Goal: Information Seeking & Learning: Find specific fact

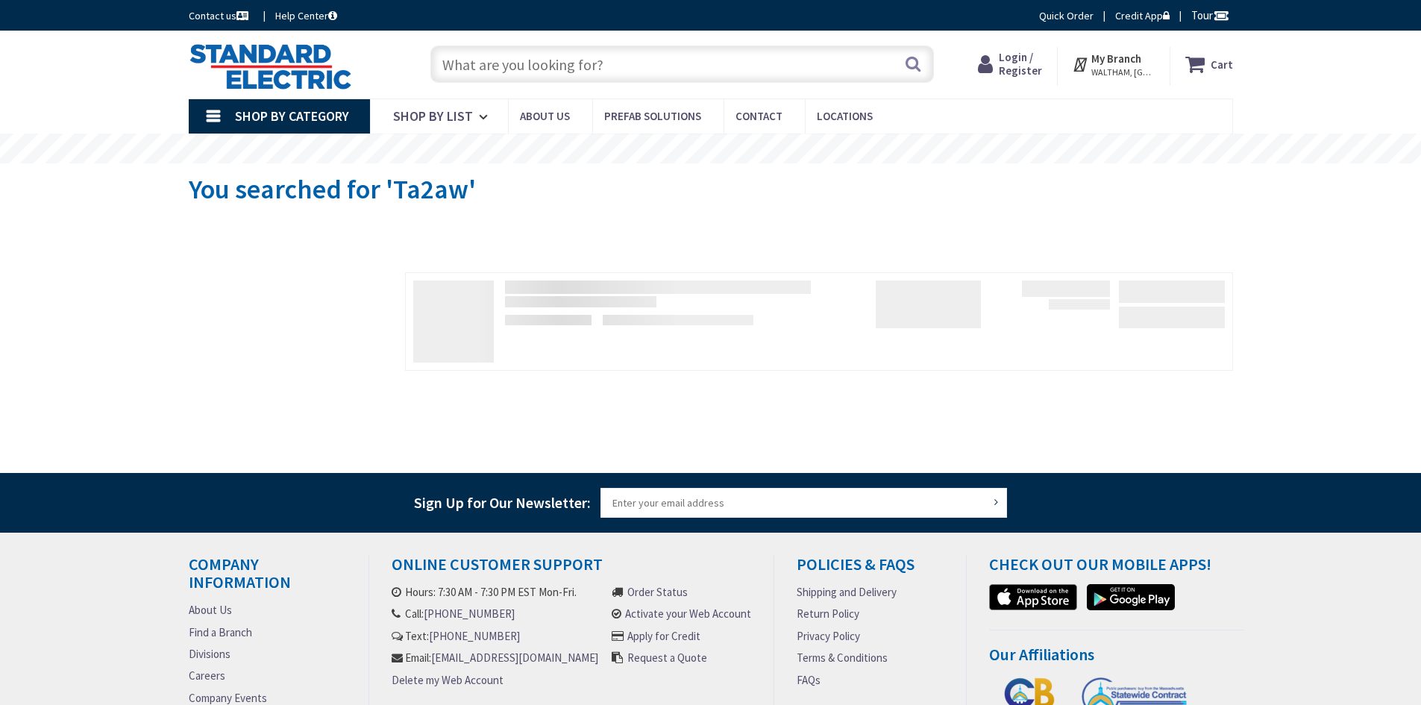
click at [480, 71] on input "text" at bounding box center [681, 64] width 503 height 37
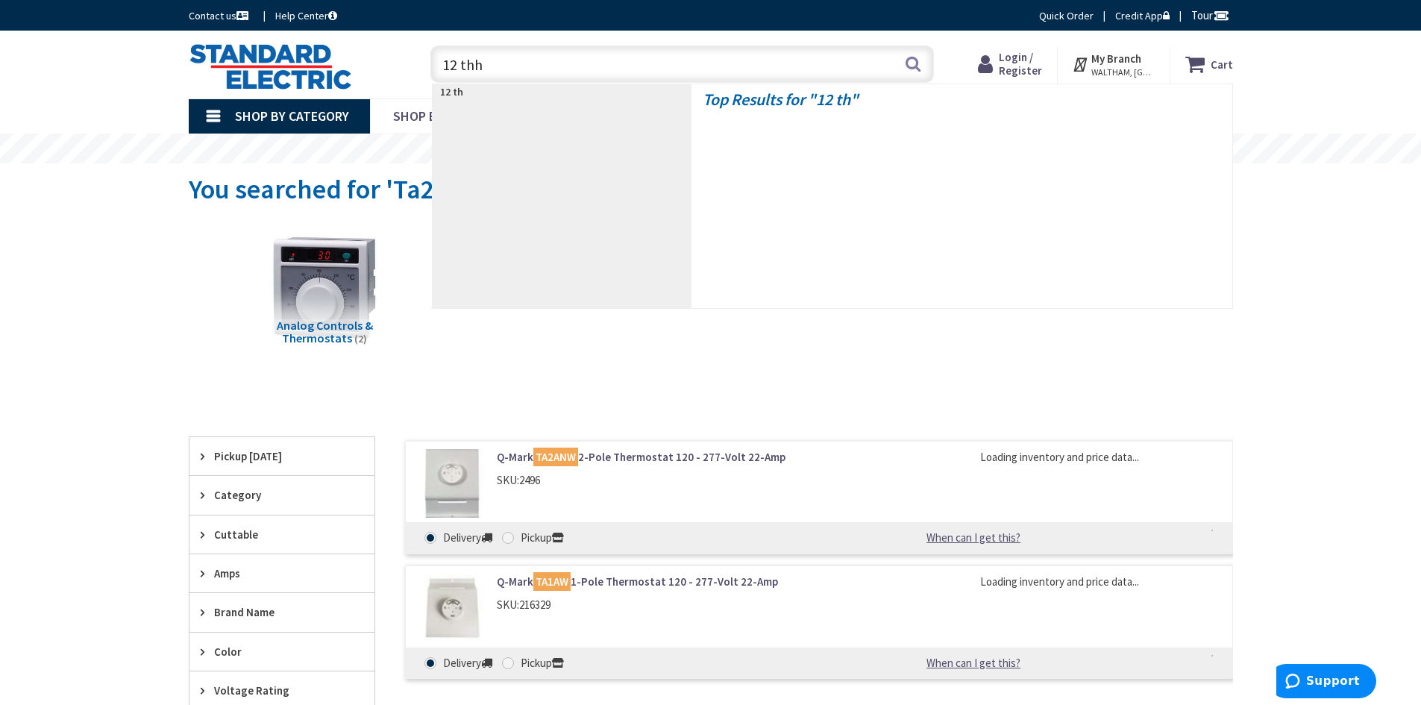
type input "12 thhn"
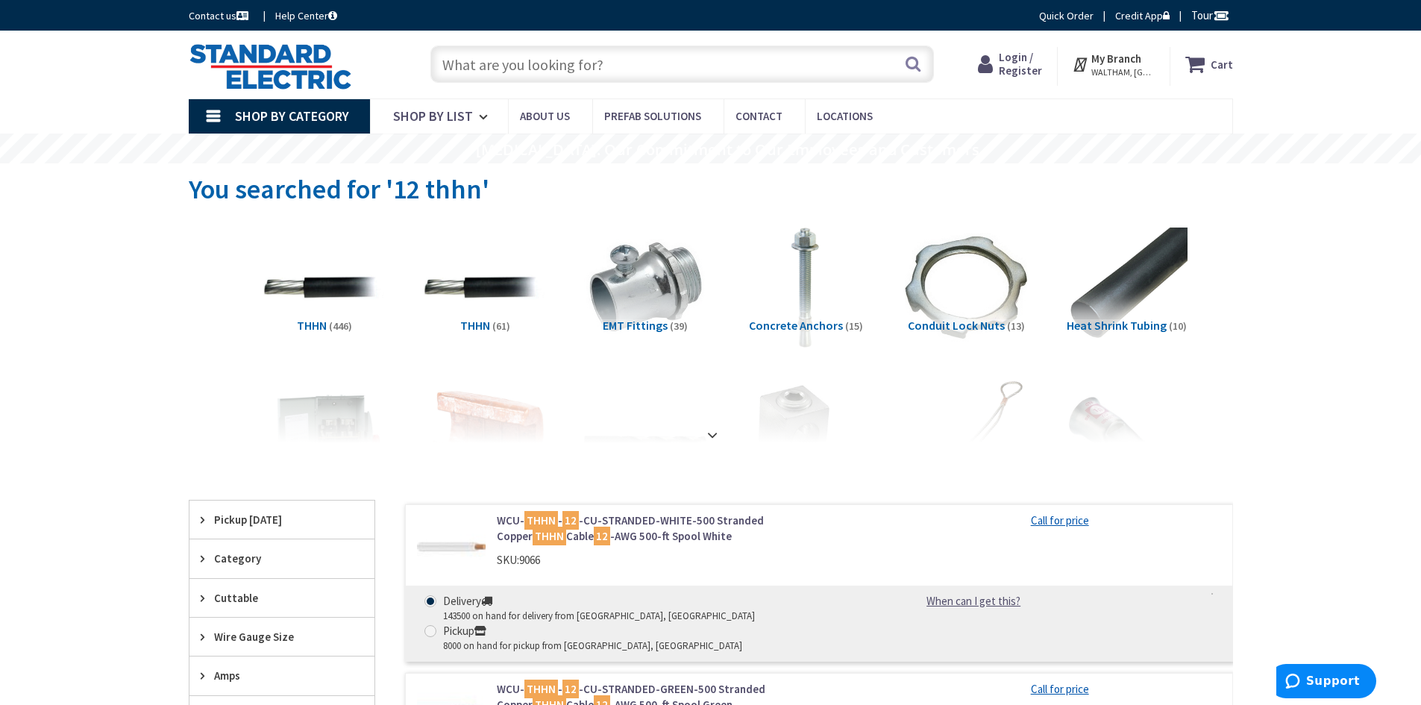
click at [1020, 62] on span "Login / Register" at bounding box center [1020, 64] width 43 height 28
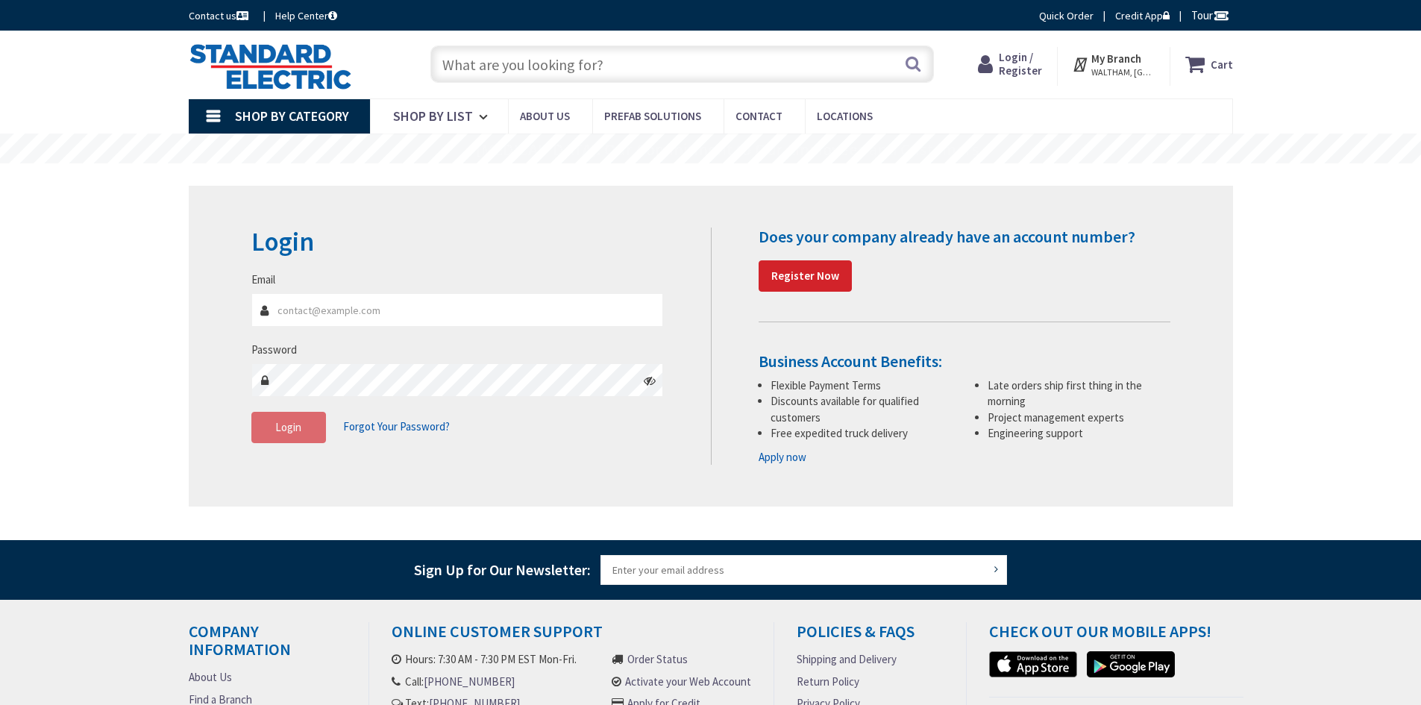
click at [295, 308] on input "Email" at bounding box center [457, 310] width 412 height 34
type input "klawson@gorelco.com"
click at [284, 433] on button "Login" at bounding box center [288, 427] width 75 height 31
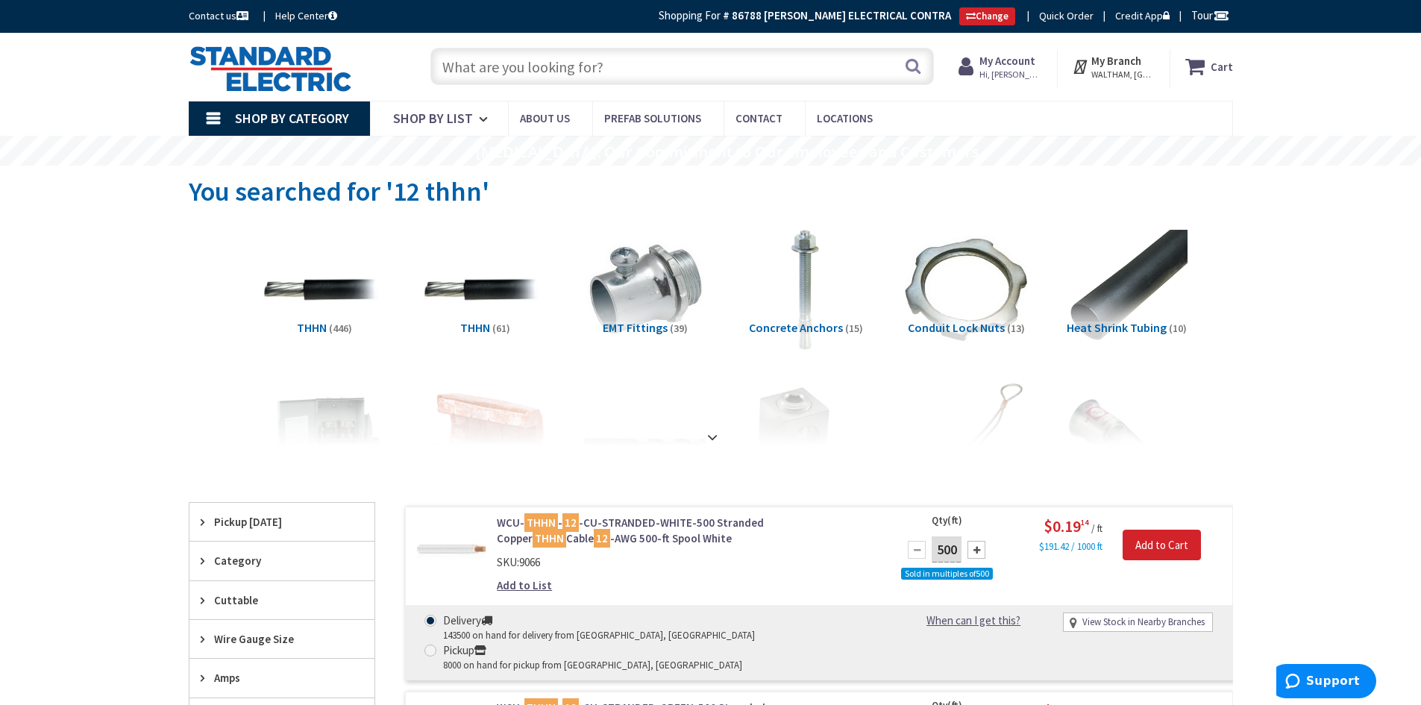
click at [533, 88] on div "Search" at bounding box center [678, 66] width 511 height 48
click at [515, 74] on input "text" at bounding box center [681, 66] width 503 height 37
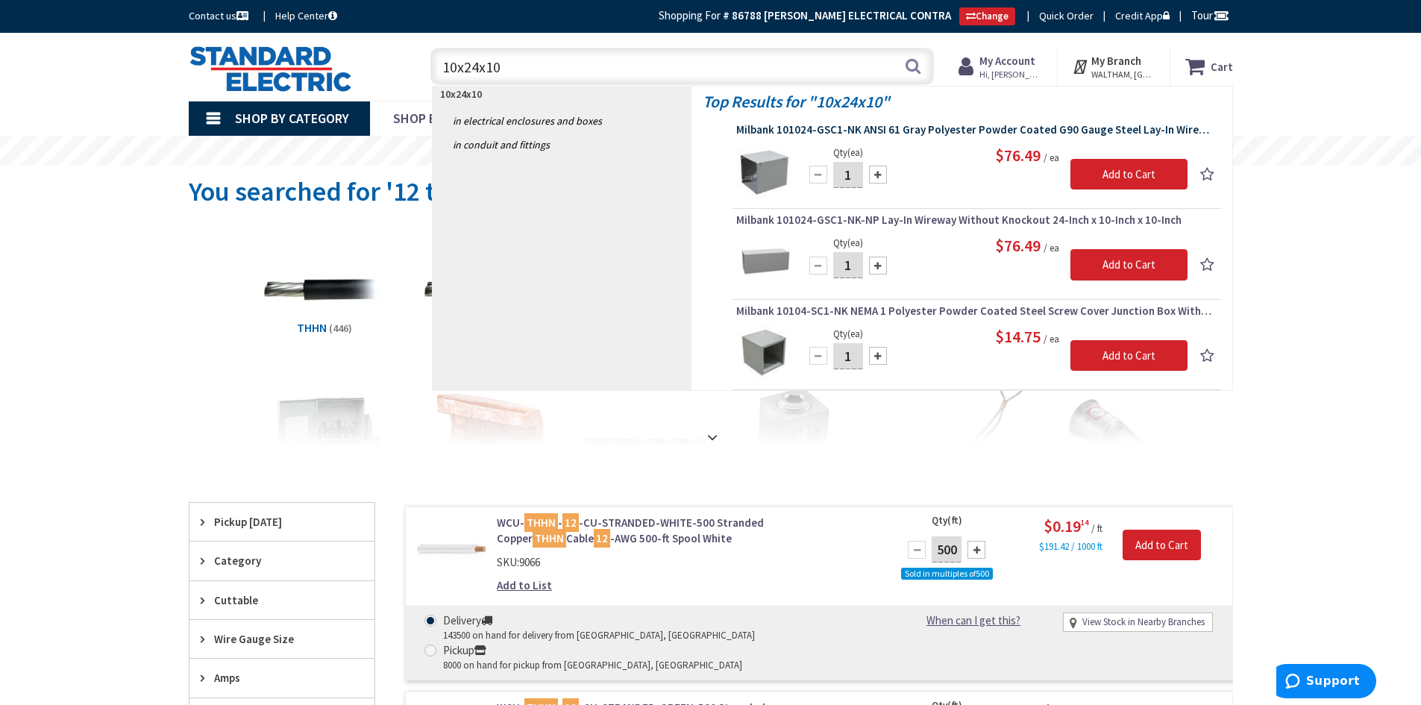
type input "10x24x10"
click at [828, 131] on span "Milbank 101024-GSC1-NK ANSI 61 Gray Polyester Powder Coated G90 Gauge Steel Lay…" at bounding box center [976, 129] width 481 height 15
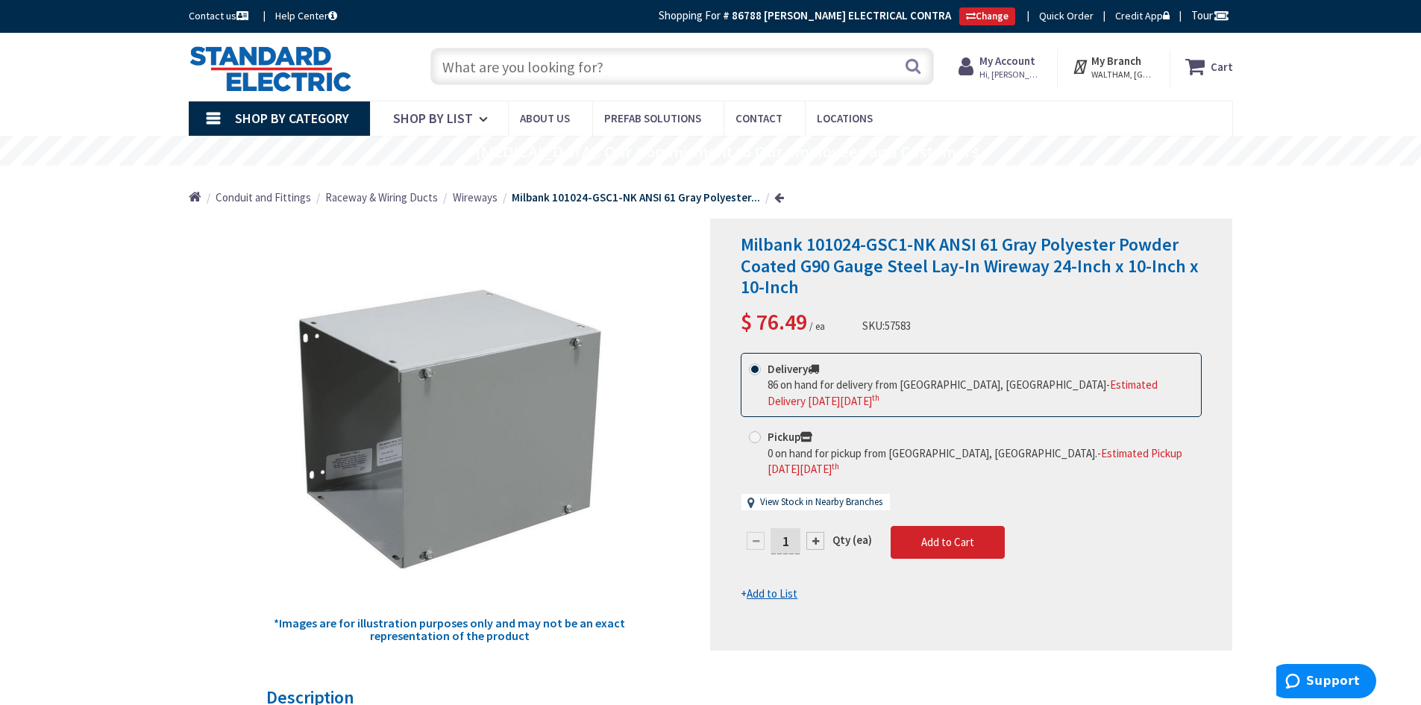
click at [501, 76] on input "text" at bounding box center [681, 66] width 503 height 37
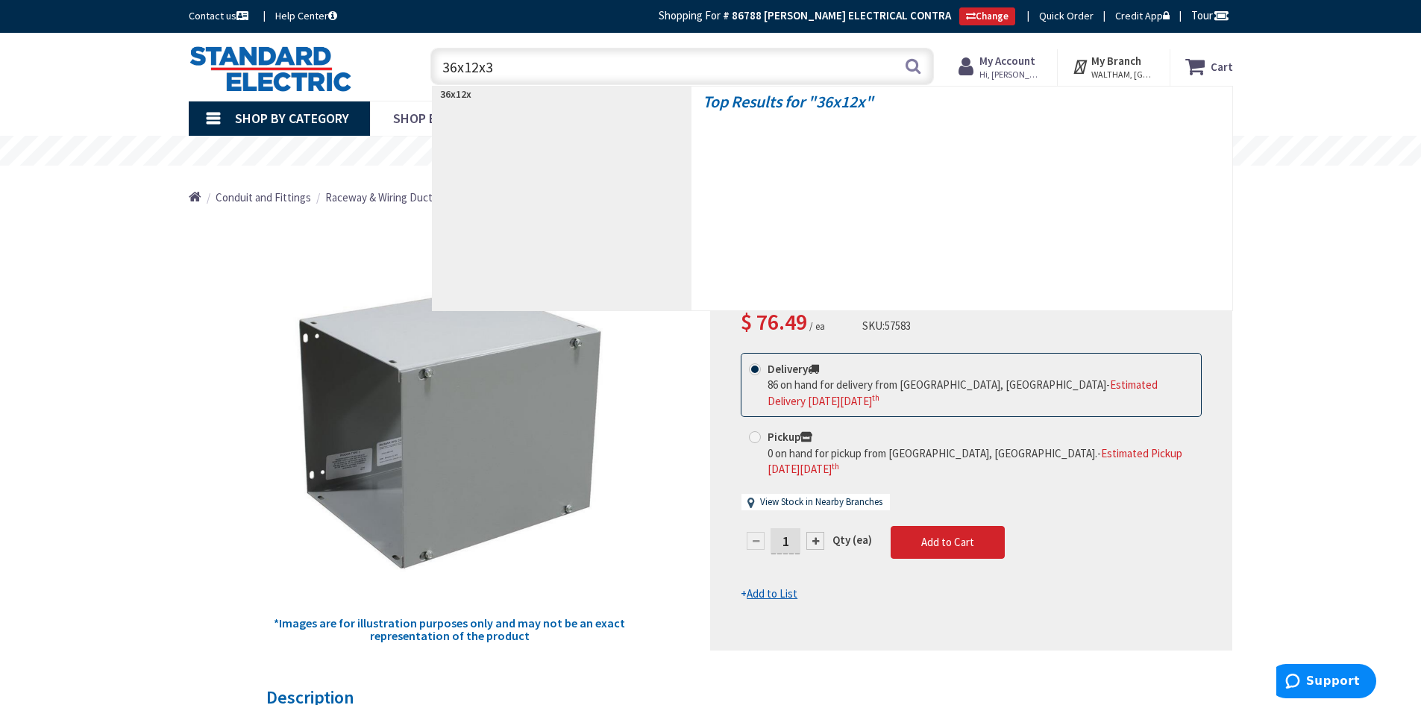
type input "36x12x36"
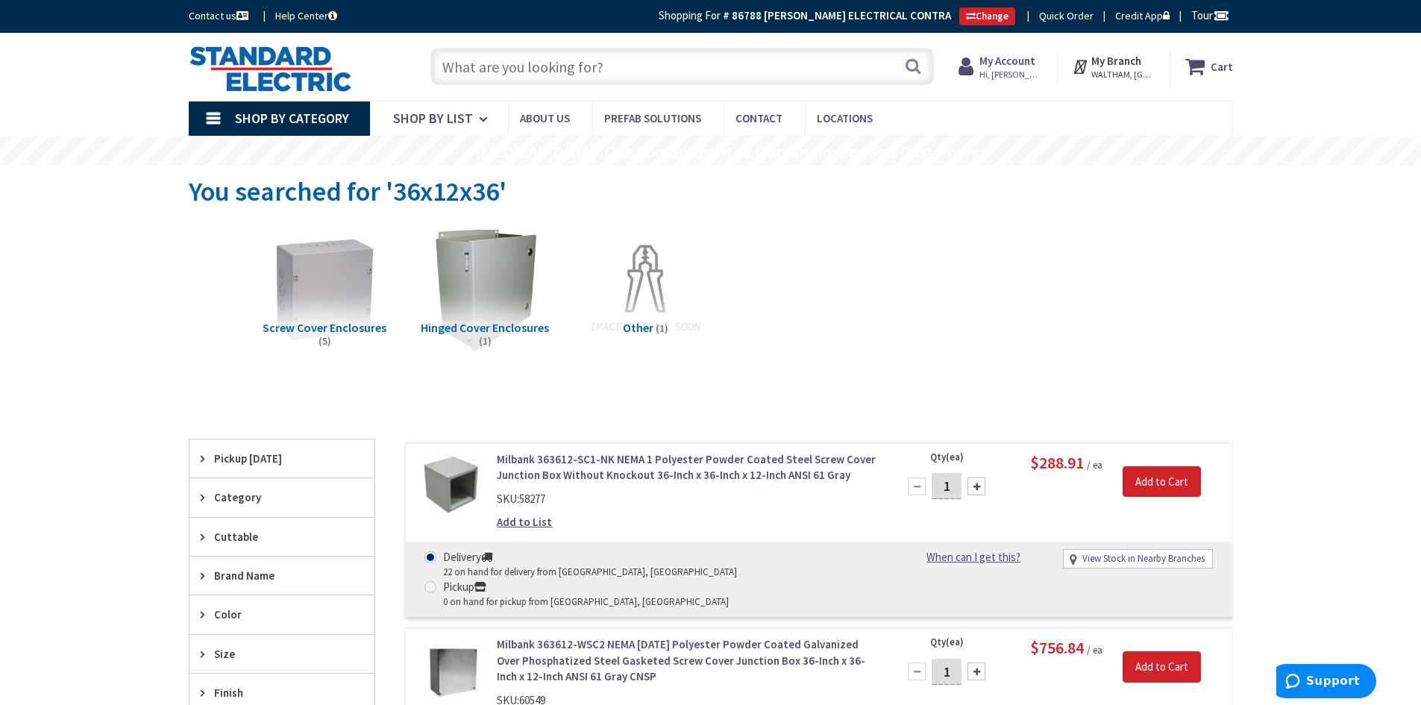
click at [550, 60] on input "text" at bounding box center [681, 66] width 503 height 37
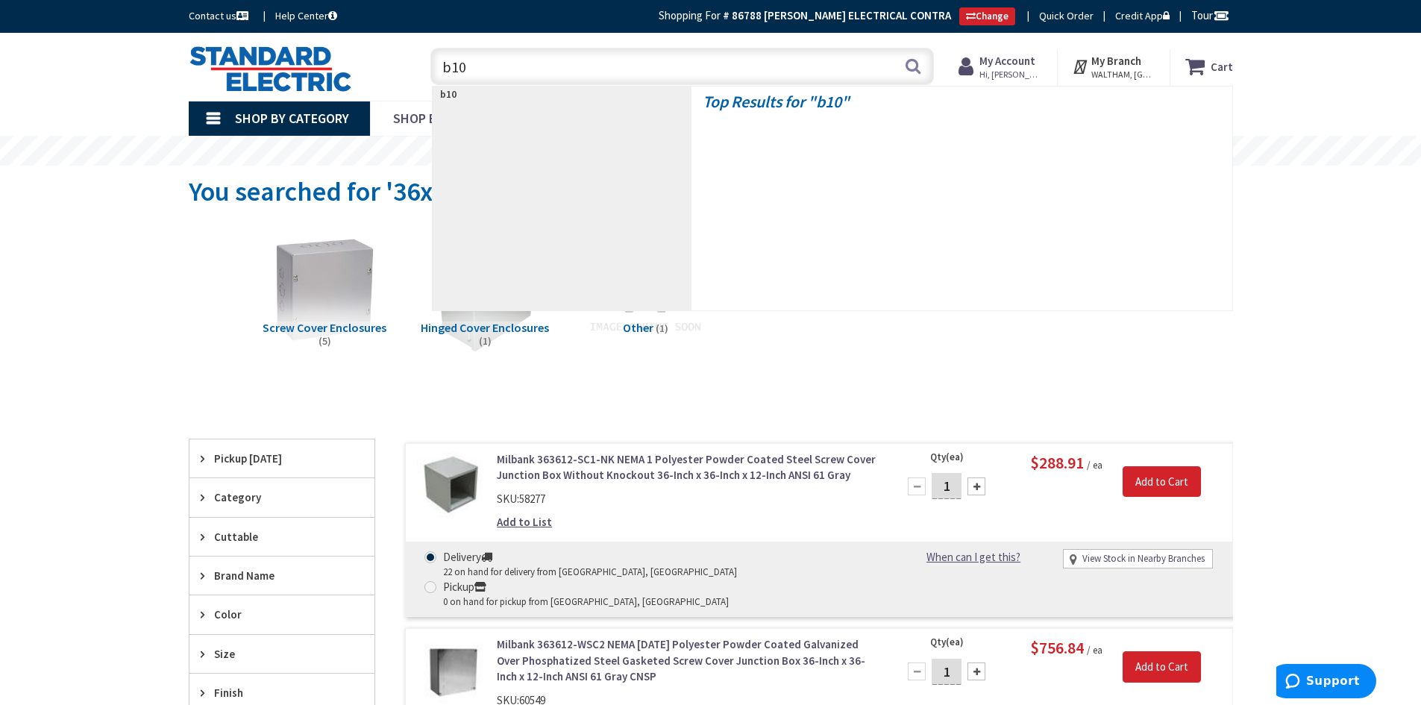
type input "b104"
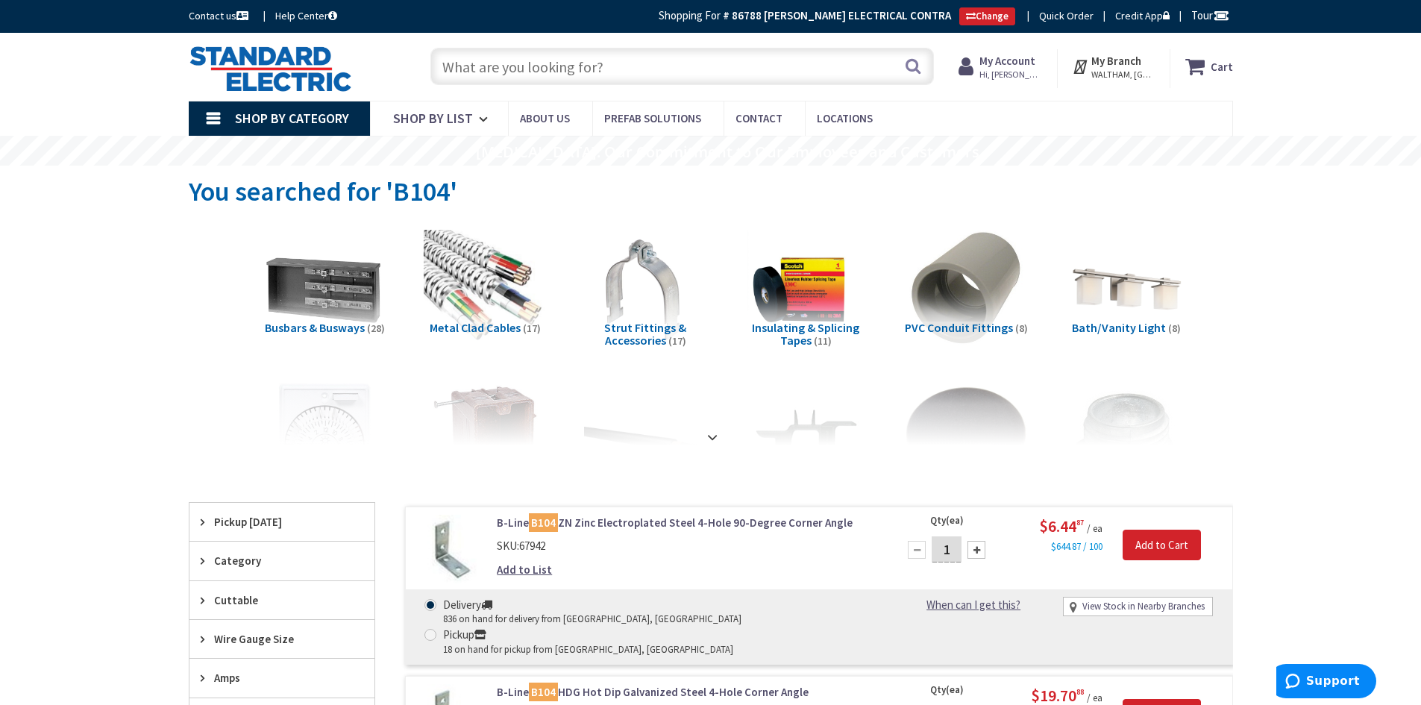
click at [486, 63] on input "text" at bounding box center [681, 66] width 503 height 37
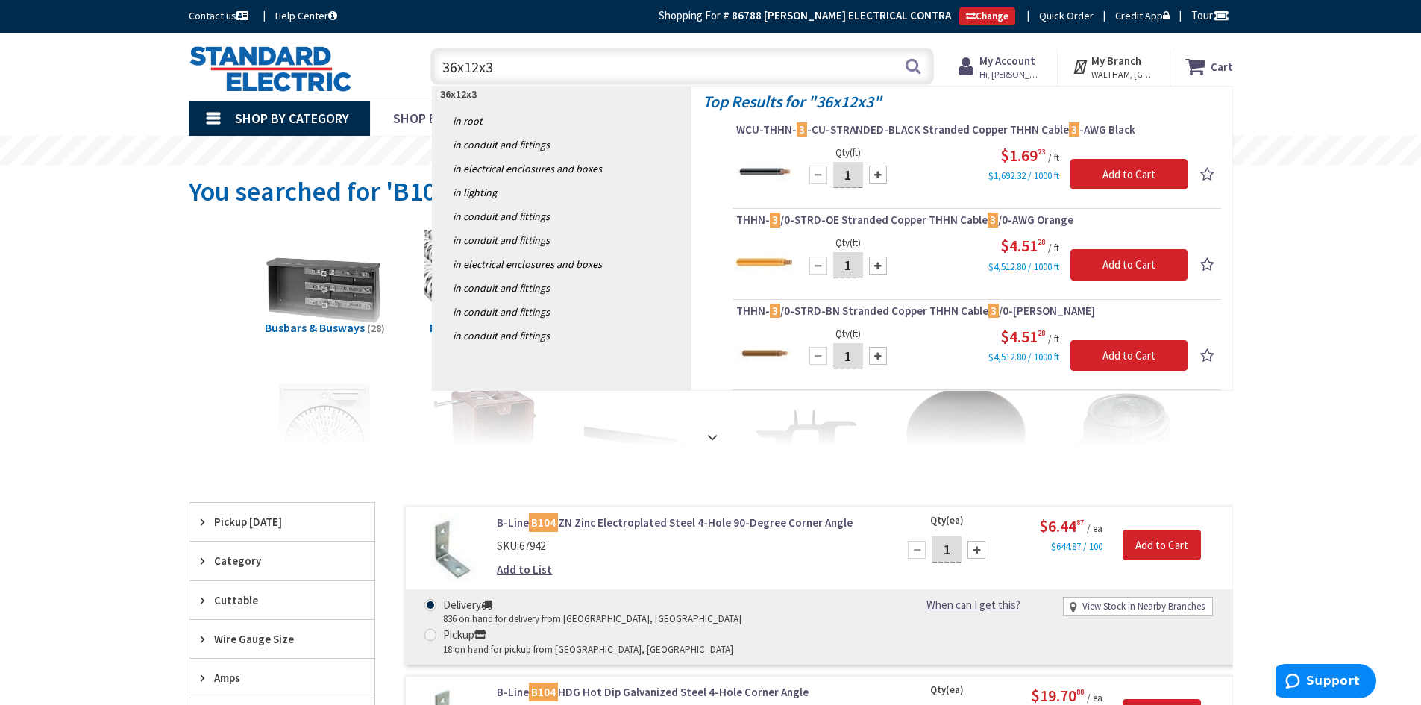
type input "36x12x36"
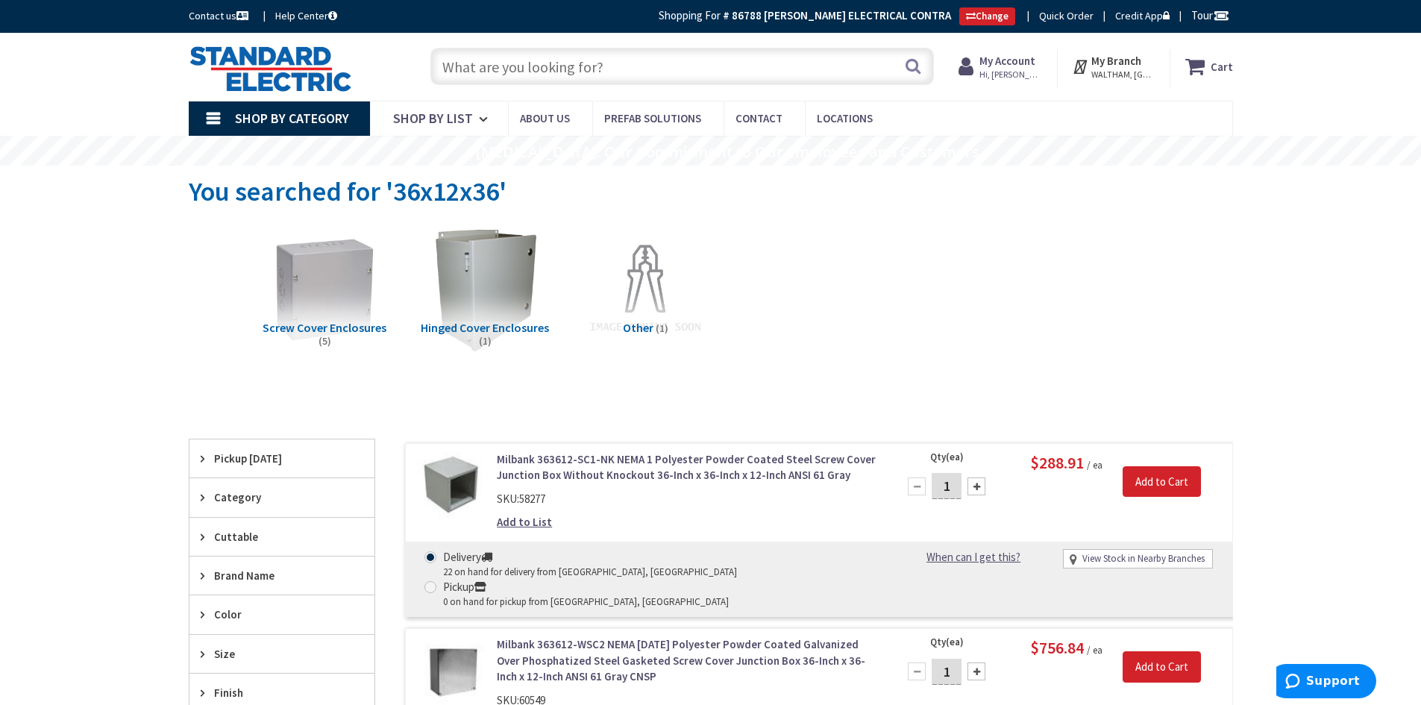
click at [586, 465] on link "Milbank 363612-SC1-NK NEMA 1 Polyester Powder Coated Steel Screw Cover Junction…" at bounding box center [687, 467] width 380 height 32
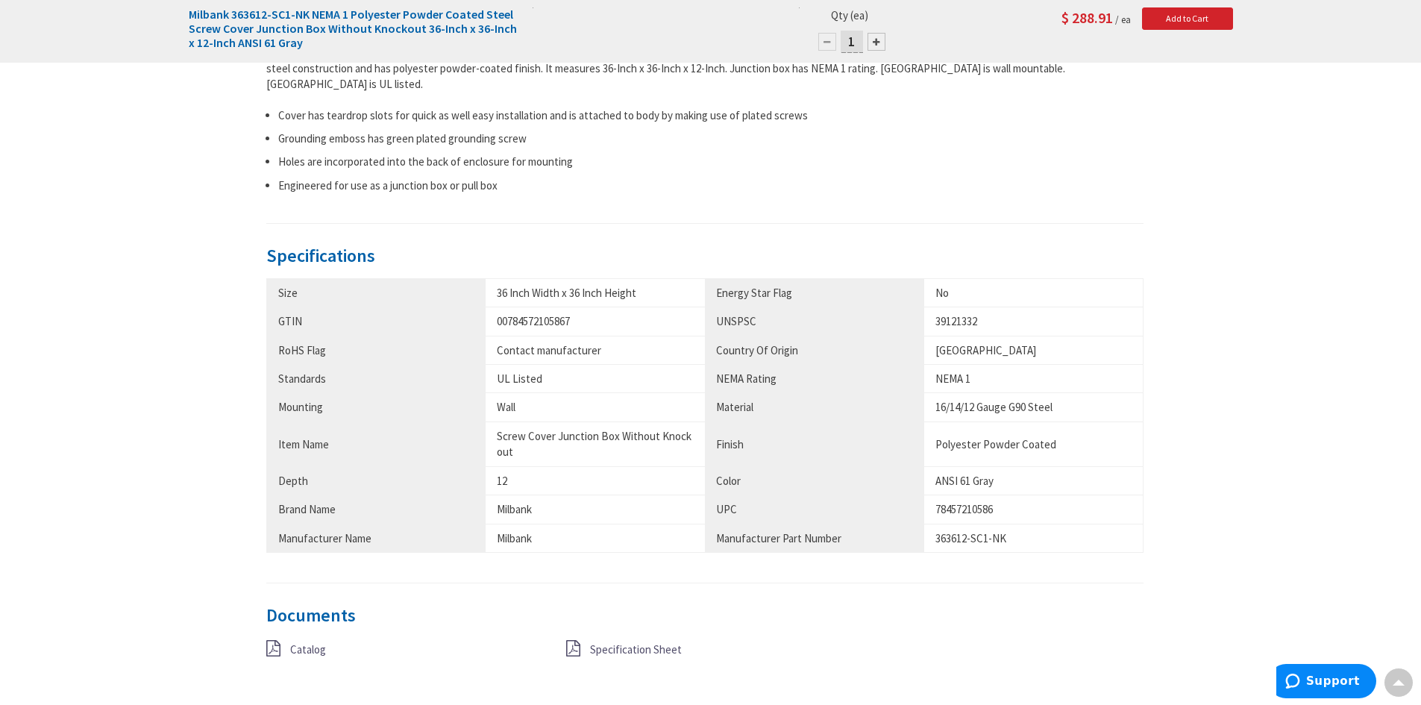
scroll to position [671, 0]
type input "[GEOGRAPHIC_DATA], [GEOGRAPHIC_DATA]"
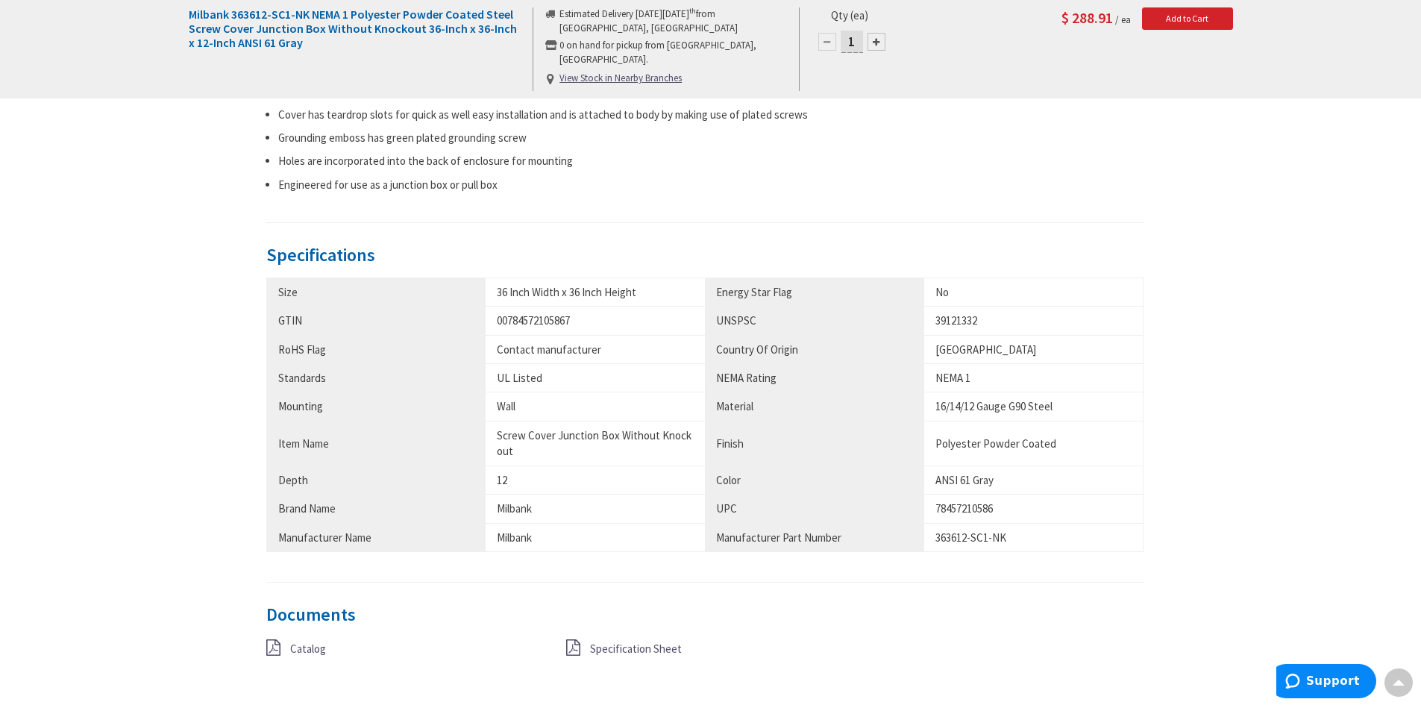
scroll to position [0, 0]
drag, startPoint x: 938, startPoint y: 520, endPoint x: 1011, endPoint y: 518, distance: 73.9
click at [1011, 530] on div "363612-SC1-NK" at bounding box center [1033, 538] width 196 height 16
copy div "363612-SC1-NK"
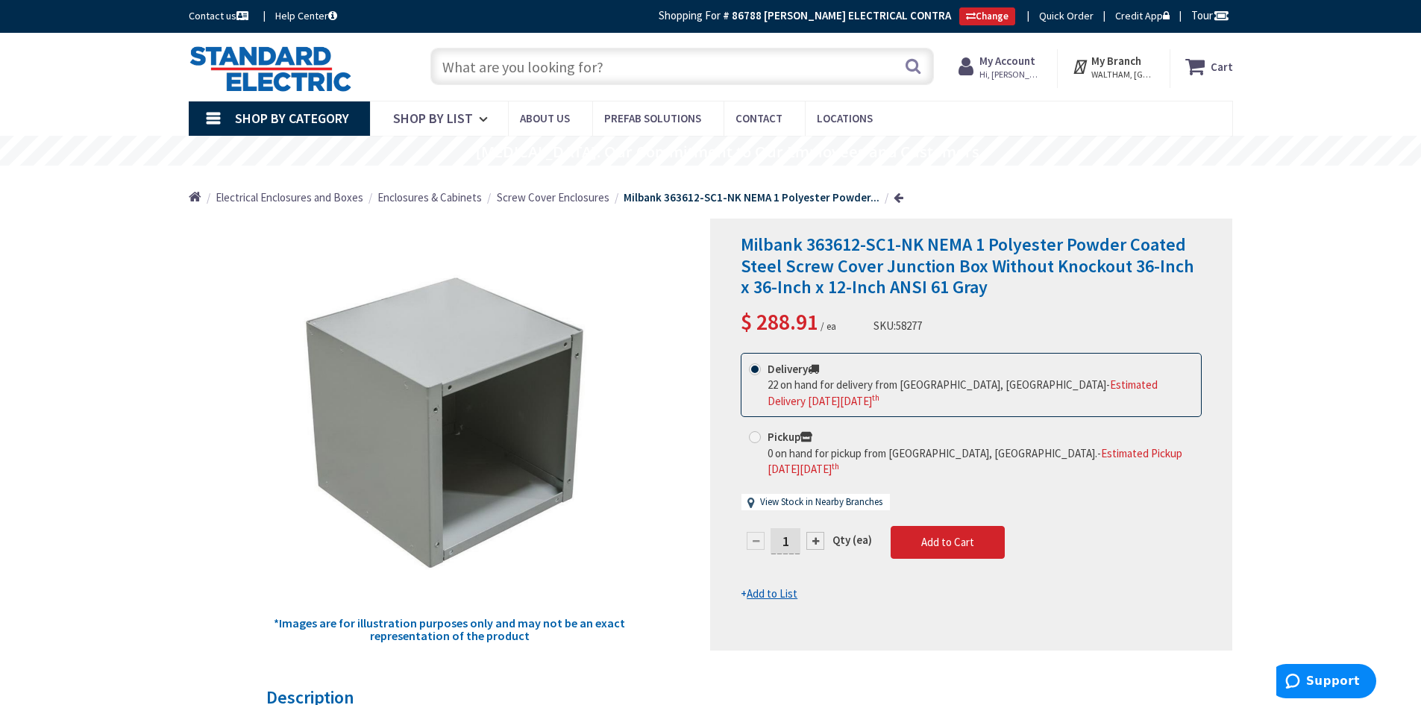
click at [508, 80] on input "text" at bounding box center [681, 66] width 503 height 37
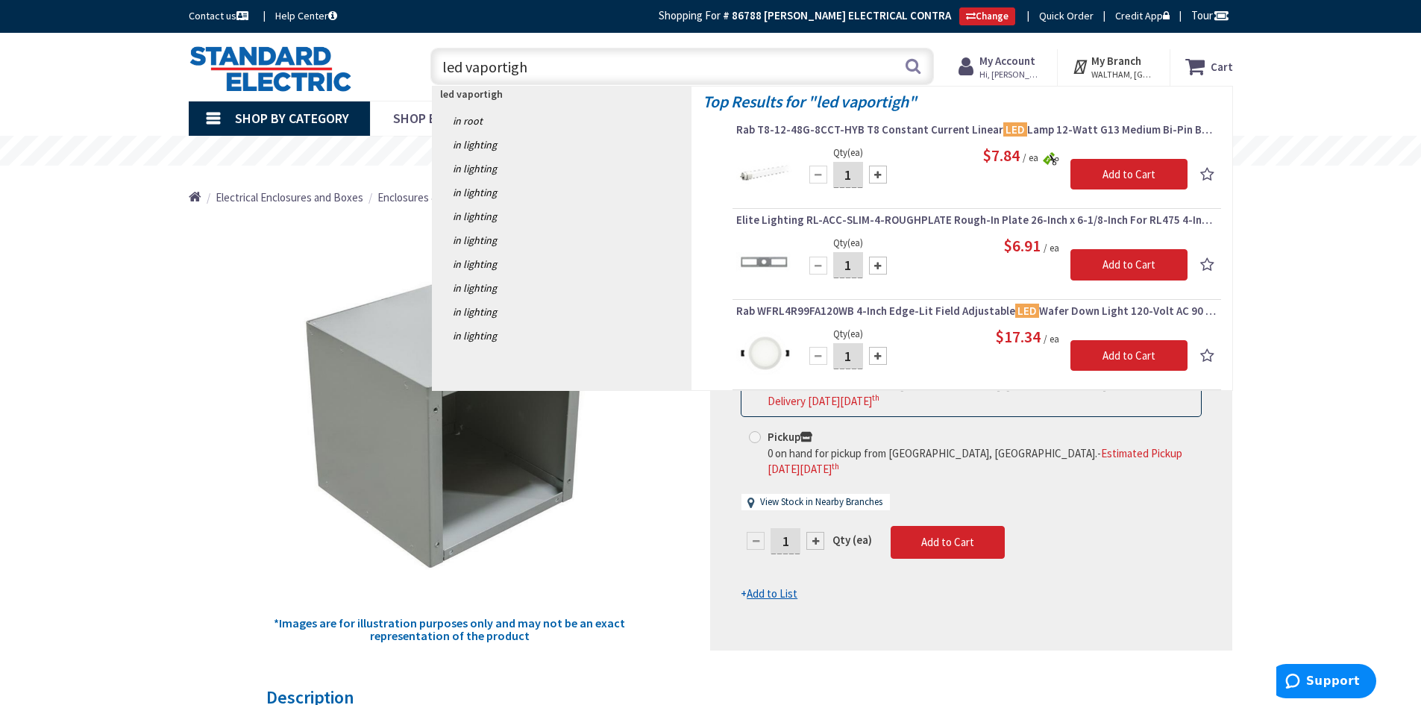
type input "led vaportight"
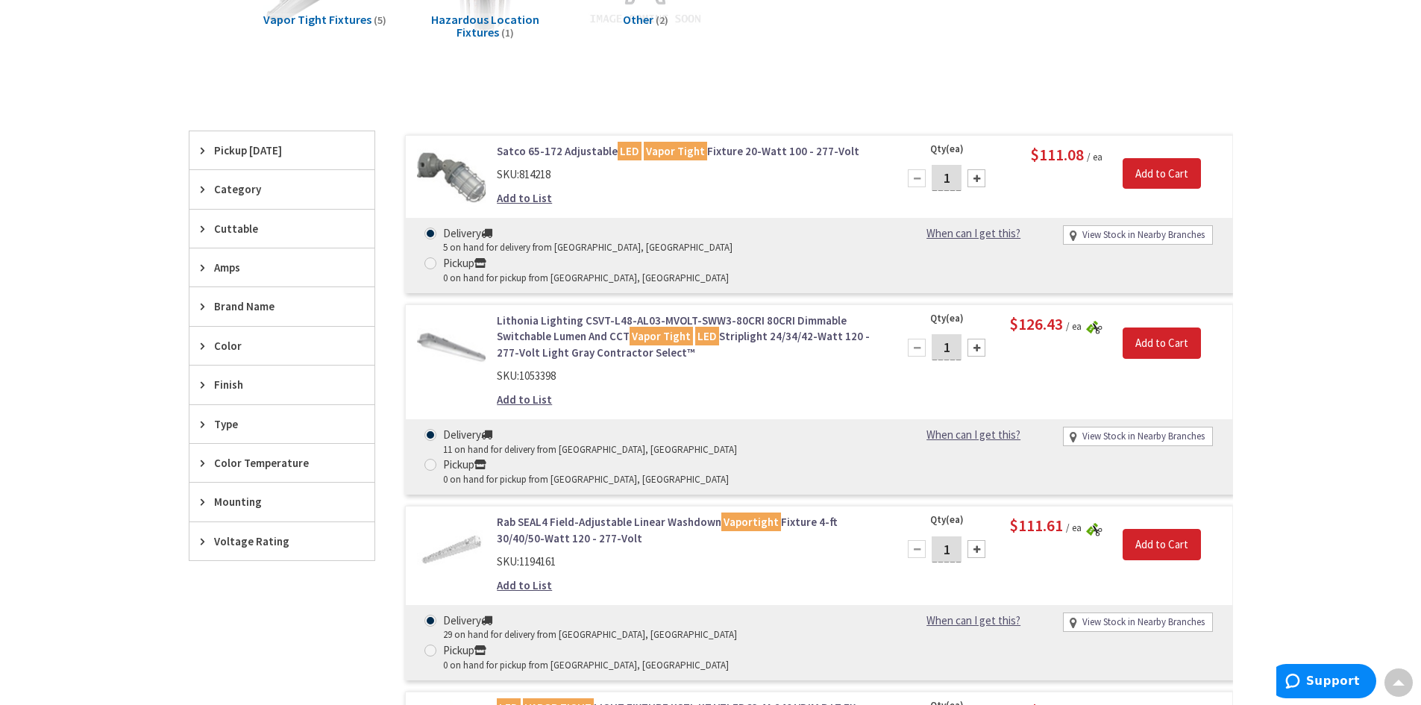
scroll to position [298, 0]
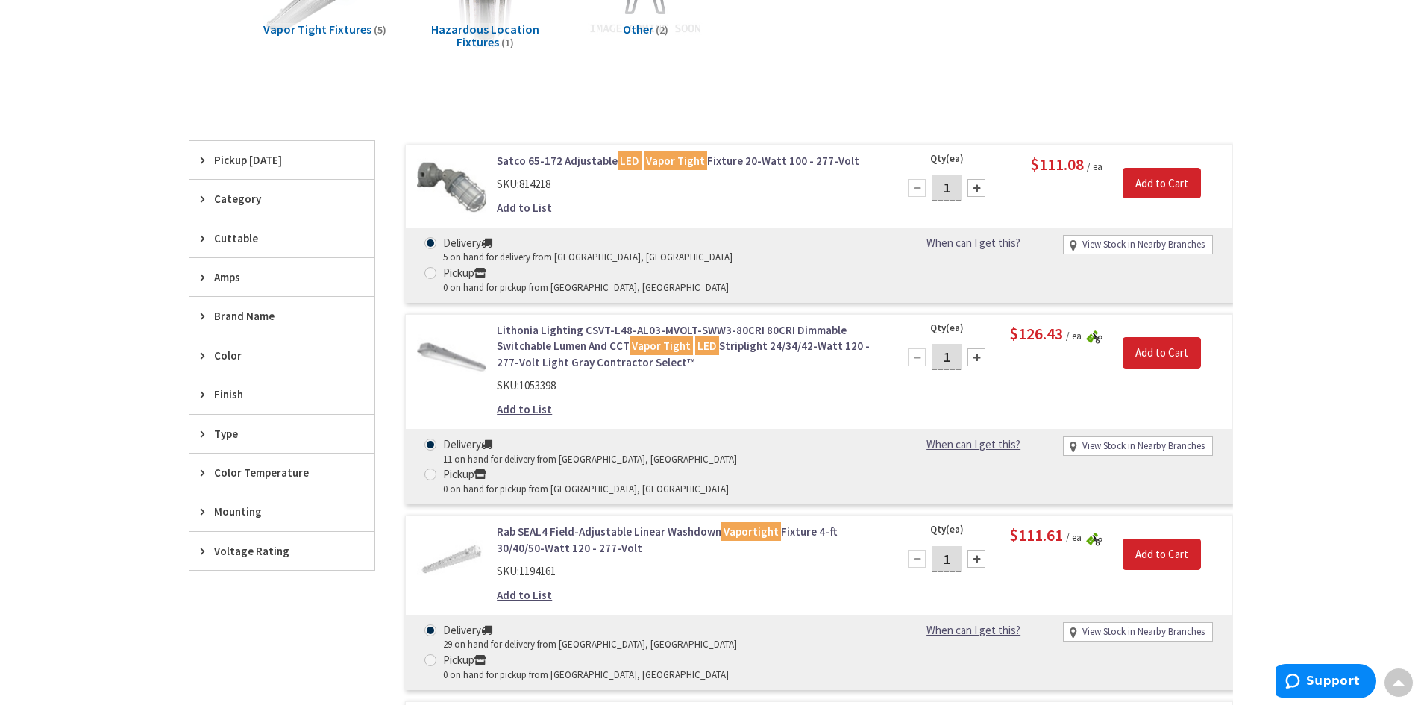
click at [555, 524] on link "Rab SEAL4 Field-Adjustable Linear Washdown Vaportight Fixture 4-ft 30/40/50-Wat…" at bounding box center [687, 540] width 380 height 32
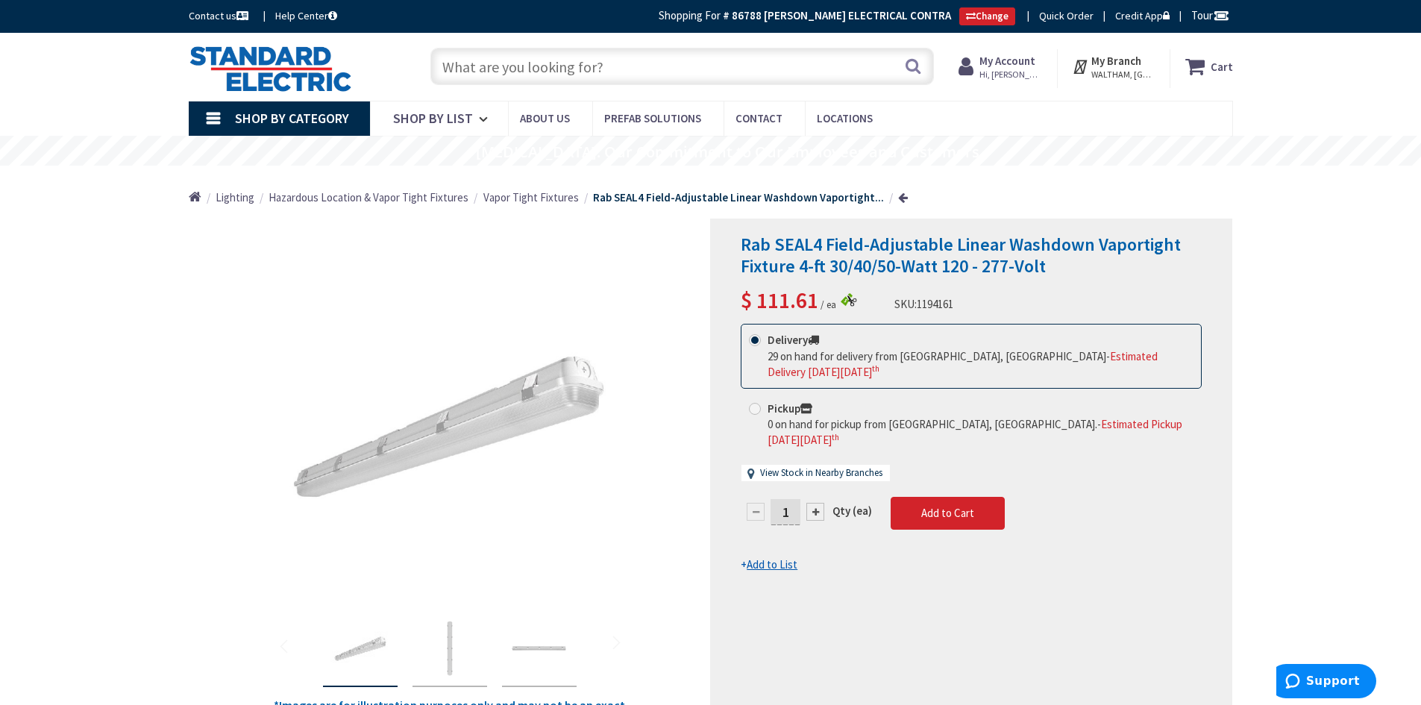
click at [528, 196] on span "Vapor Tight Fixtures" at bounding box center [530, 197] width 95 height 14
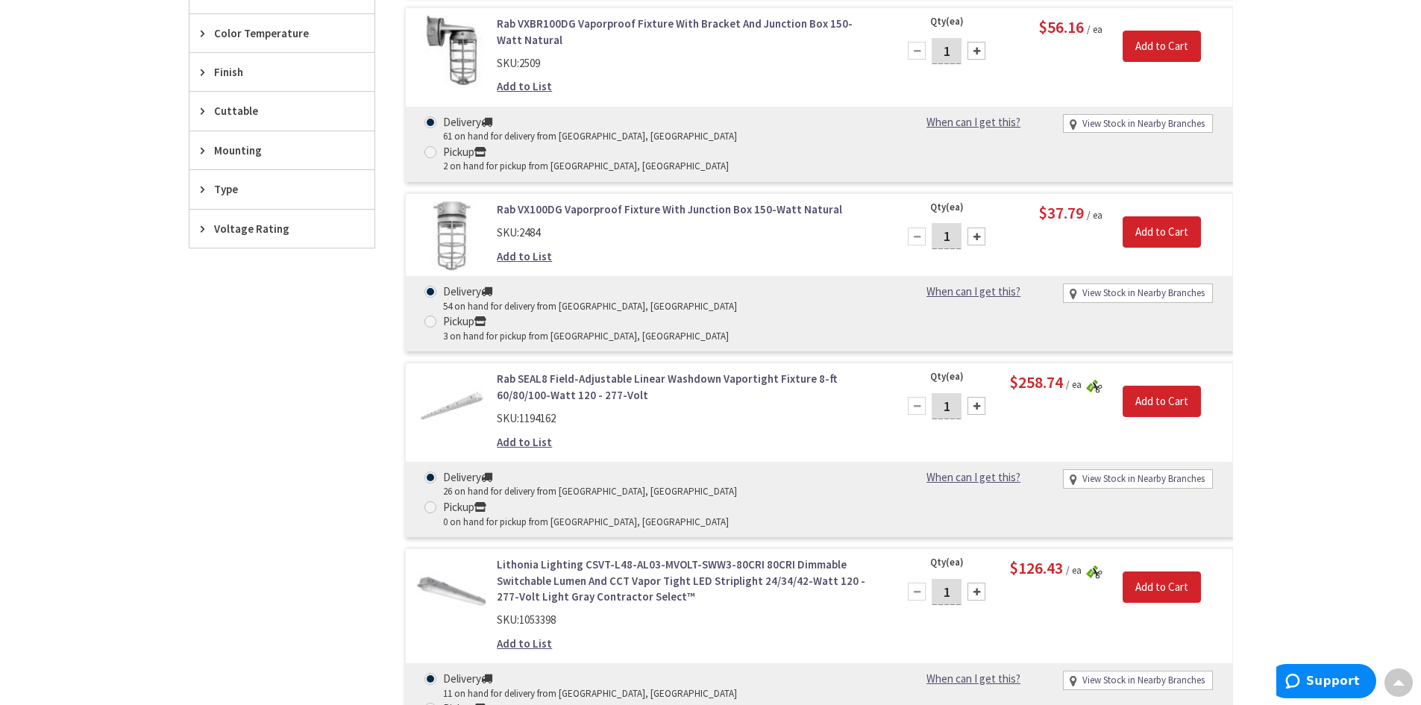
scroll to position [674, 0]
click at [543, 371] on link "Rab SEAL8 Field-Adjustable Linear Washdown Vaportight Fixture 8-ft 60/80/100-Wa…" at bounding box center [687, 387] width 380 height 32
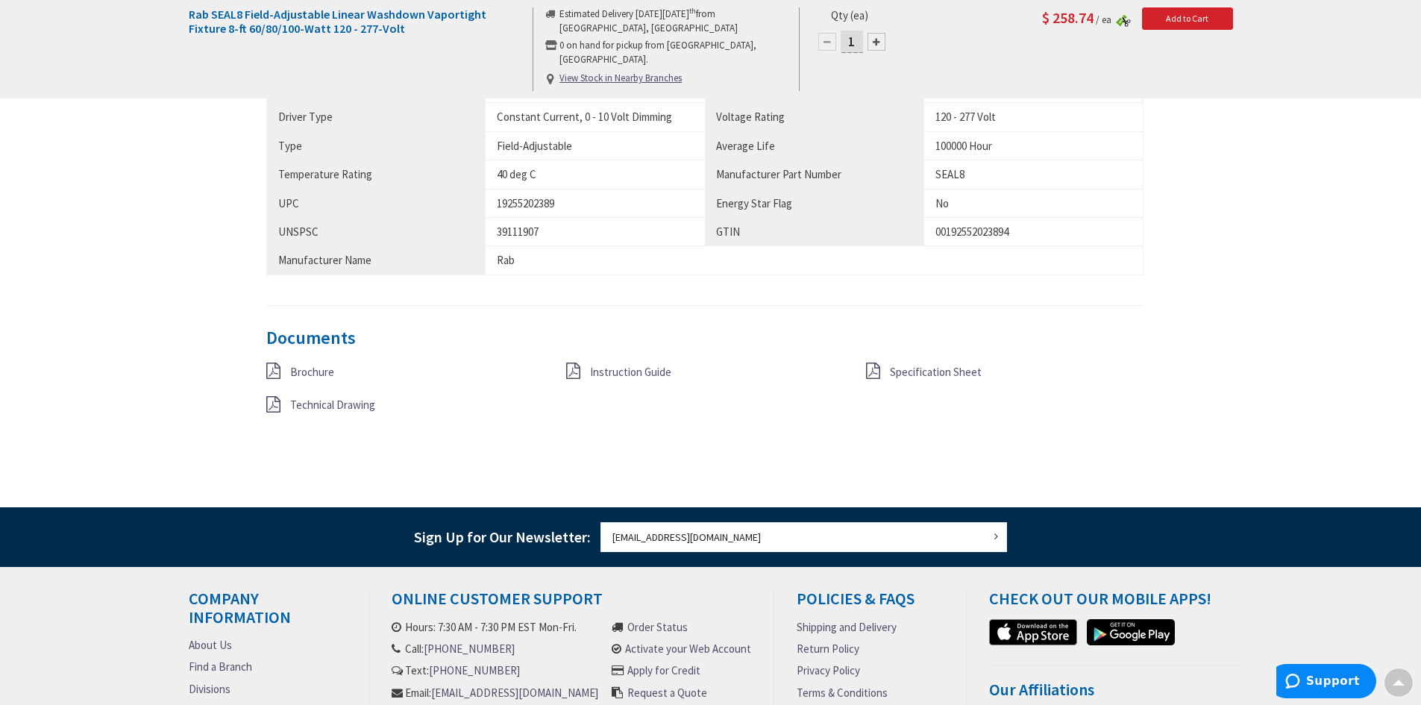
scroll to position [1121, 0]
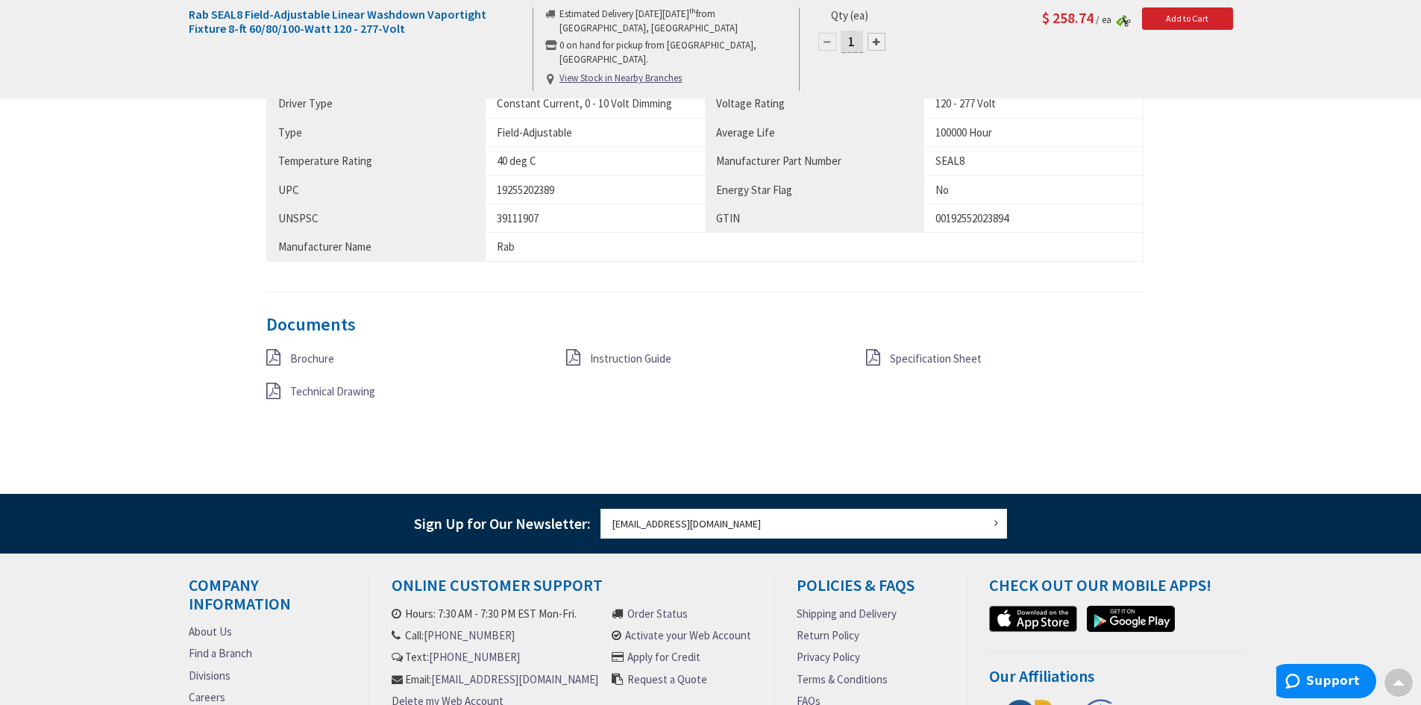
click at [304, 358] on span "Brochure" at bounding box center [312, 358] width 44 height 14
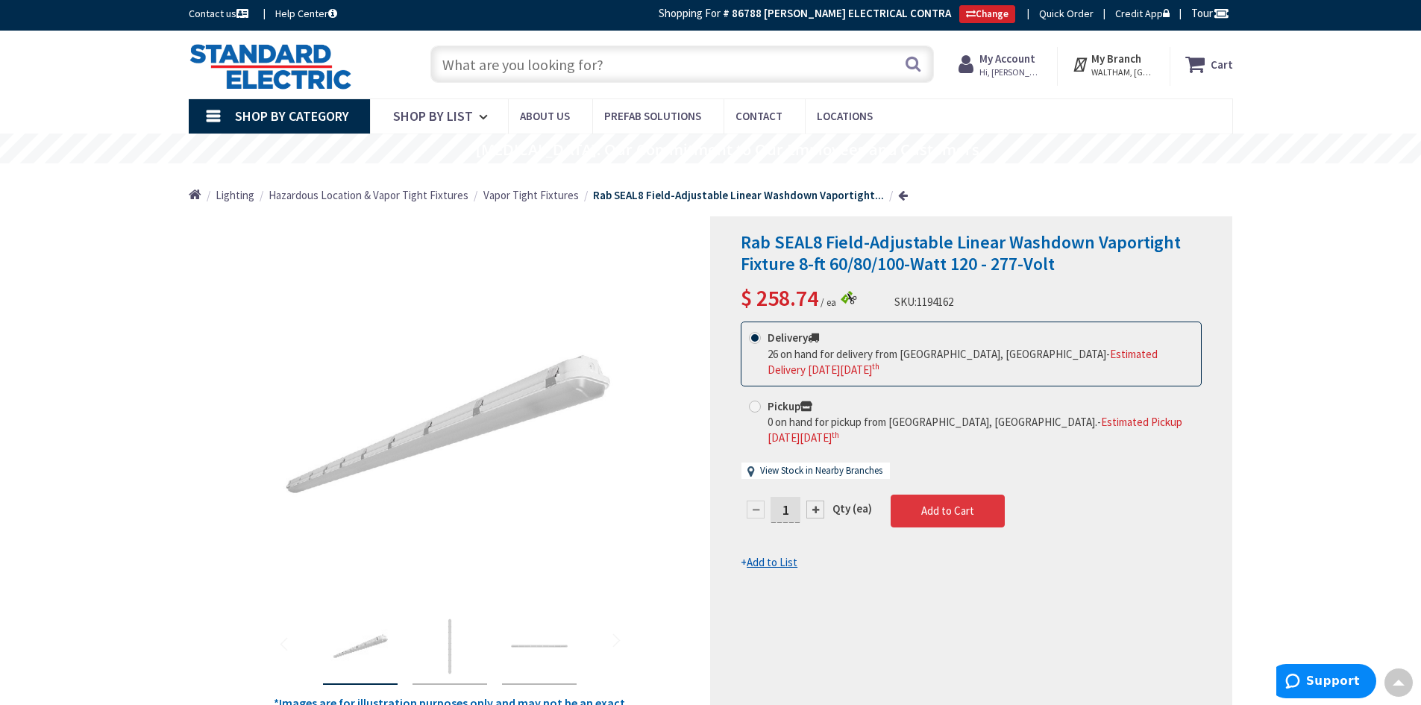
scroll to position [0, 0]
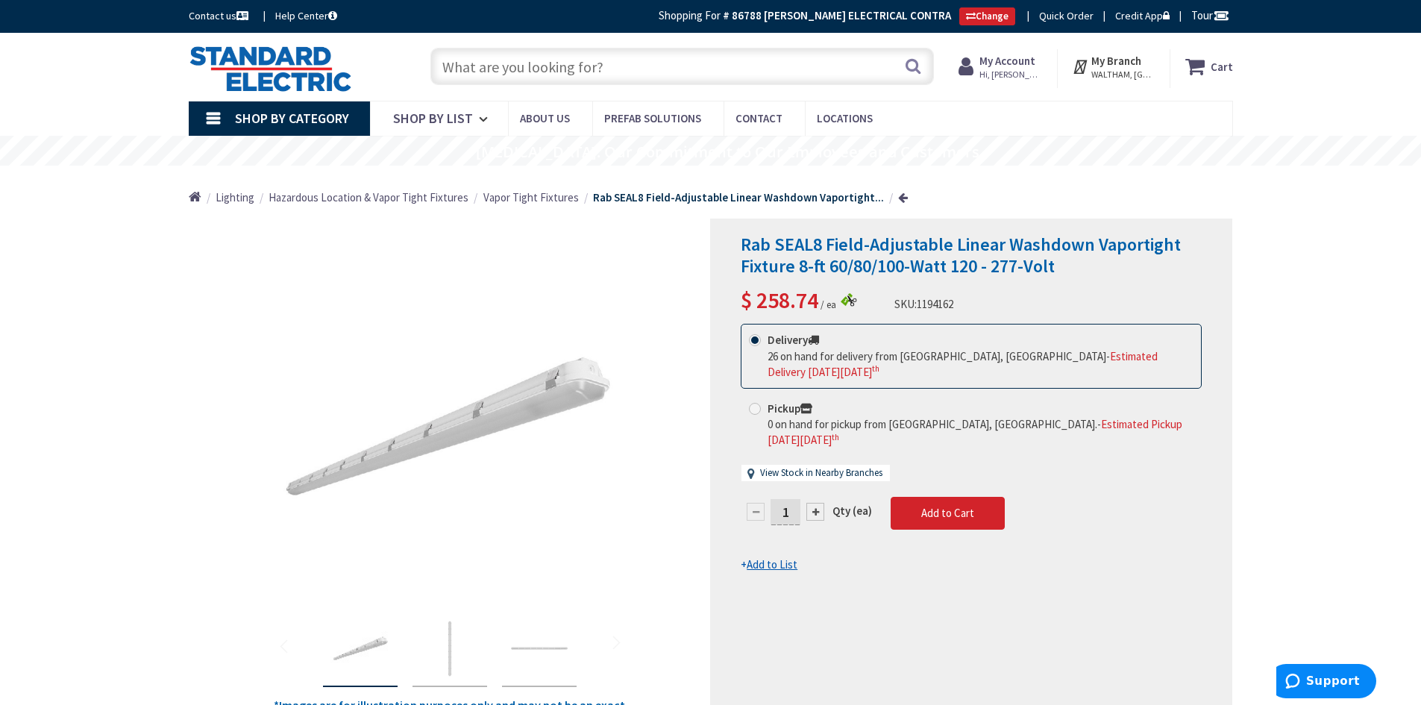
click at [495, 55] on input "text" at bounding box center [681, 66] width 503 height 37
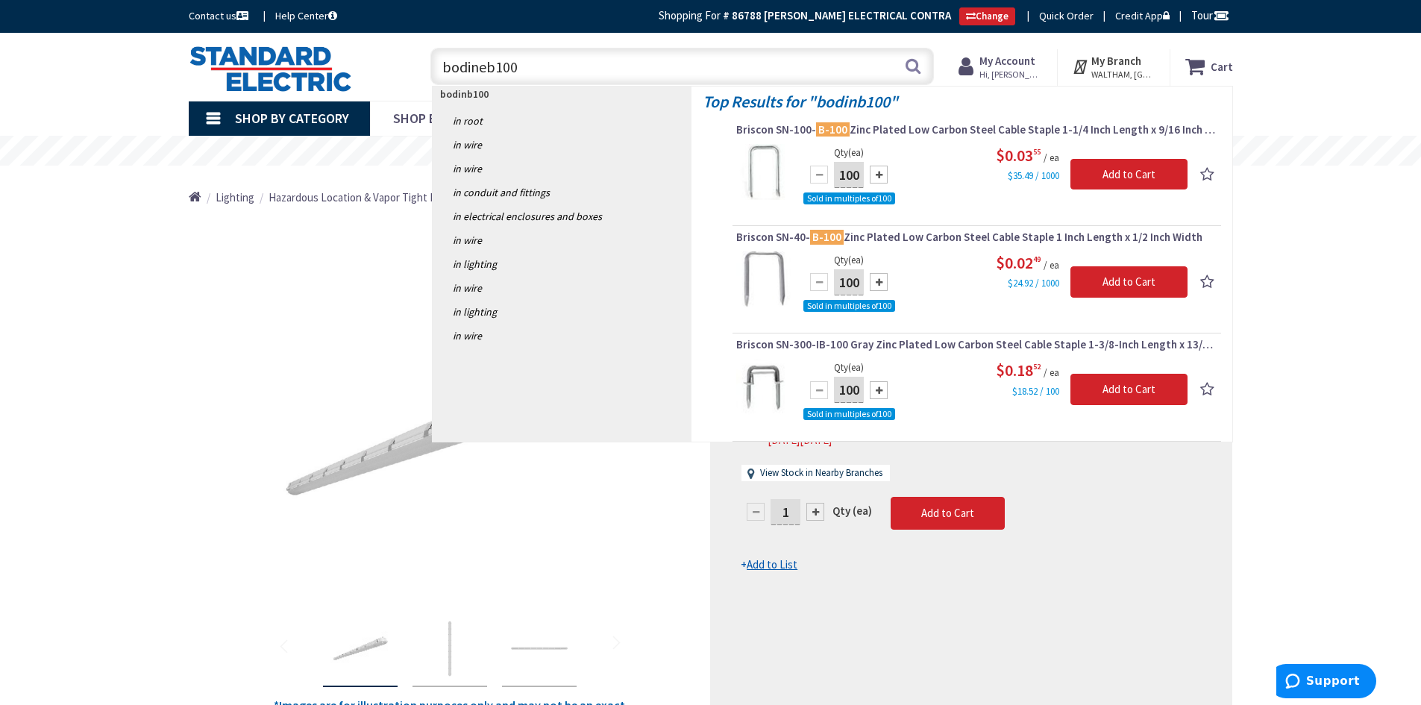
type input "bodine b100"
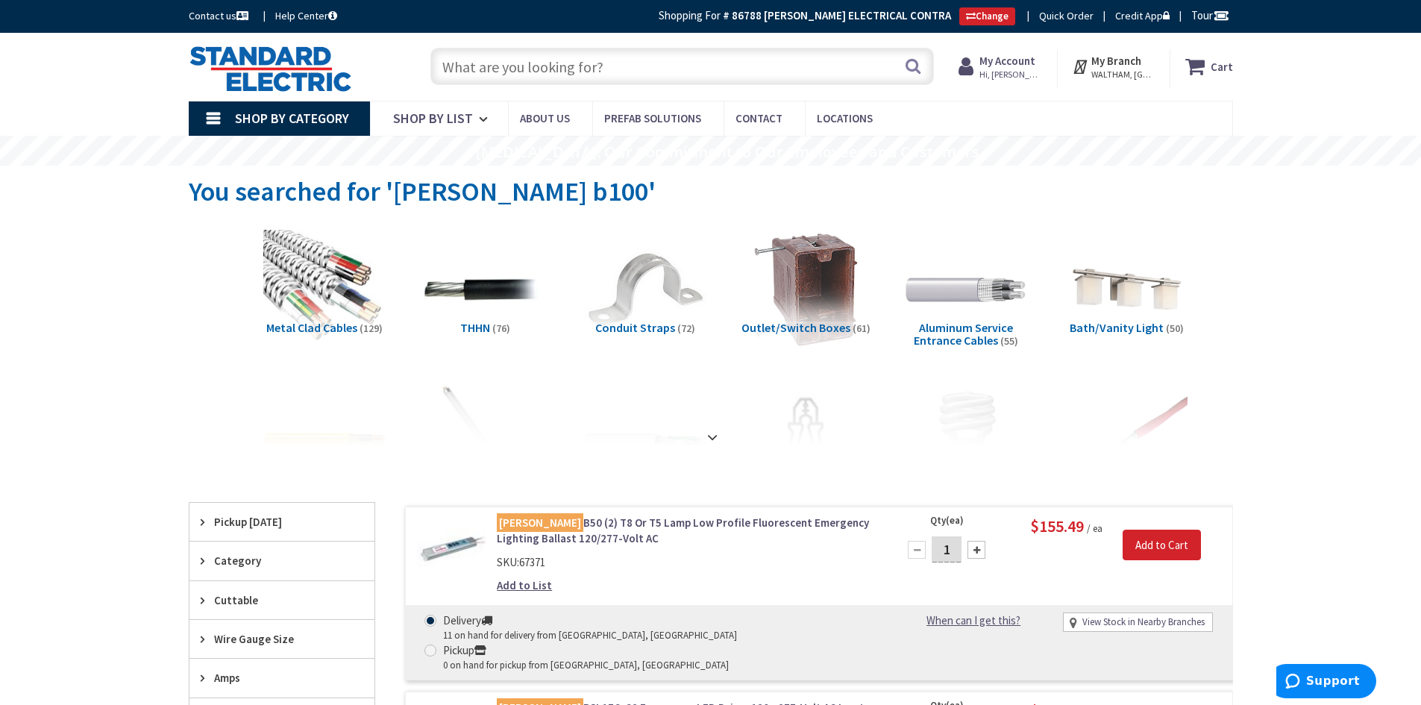
click at [512, 67] on input "text" at bounding box center [681, 66] width 503 height 37
type input "bodine"
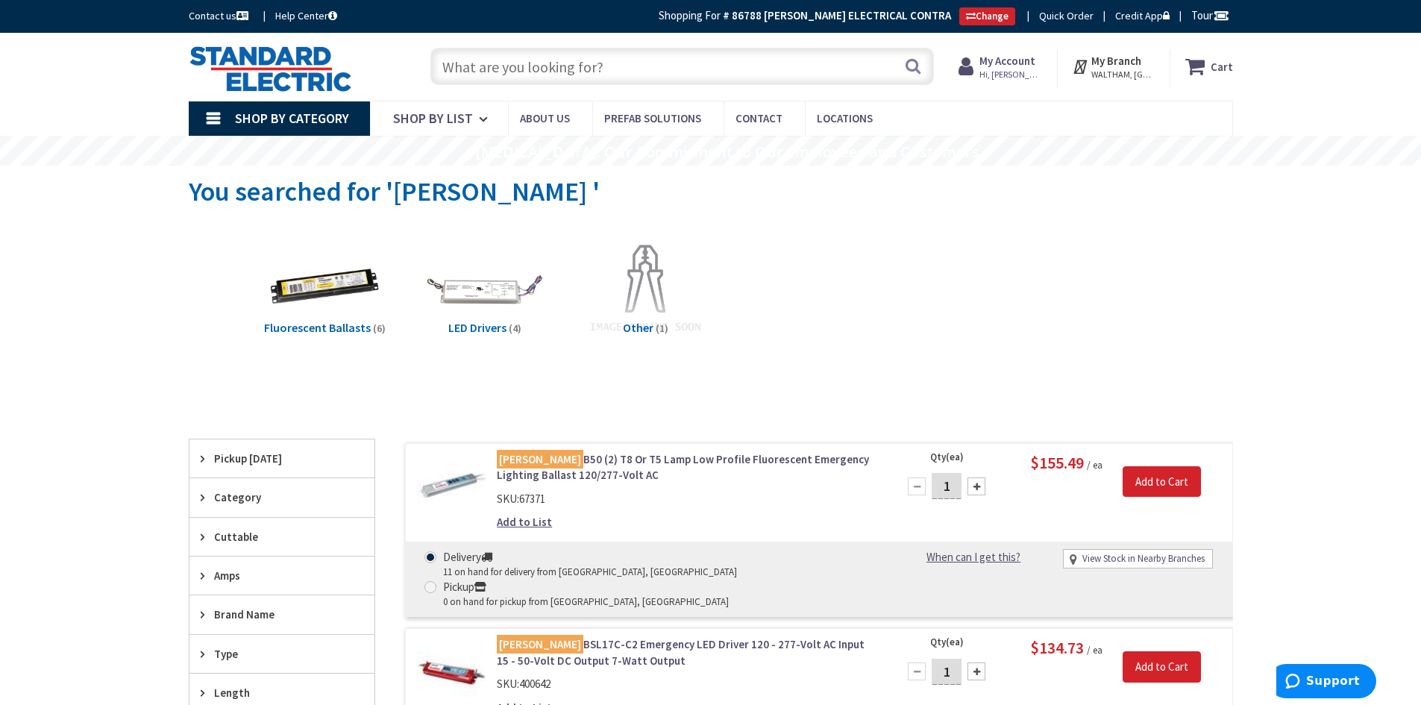
click at [1024, 60] on strong "My Account" at bounding box center [1007, 61] width 56 height 14
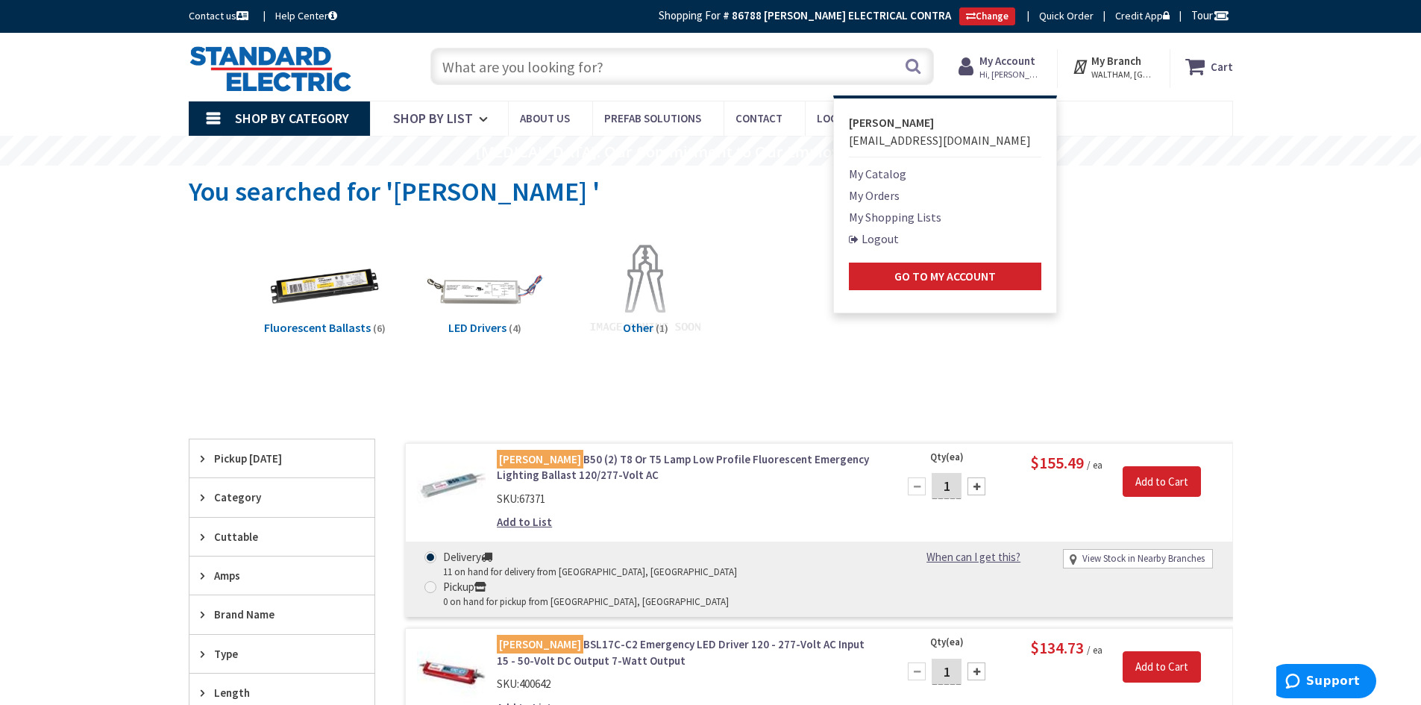
click at [889, 238] on link "Logout" at bounding box center [874, 239] width 50 height 18
